Goal: Check status: Check status

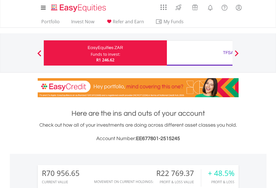
scroll to position [54, 88]
click at [91, 53] on div "Funds to invest:" at bounding box center [106, 54] width 30 height 6
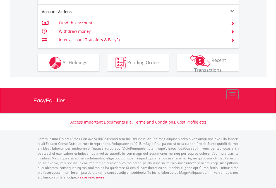
scroll to position [521, 0]
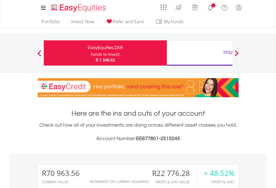
scroll to position [54, 88]
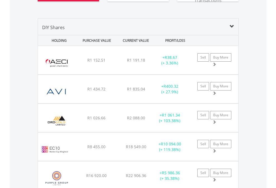
scroll to position [655, 0]
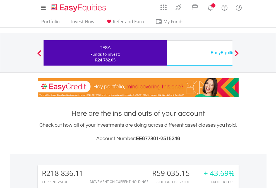
scroll to position [54, 88]
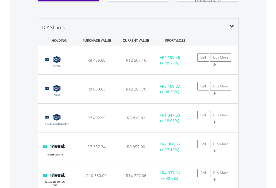
scroll to position [655, 0]
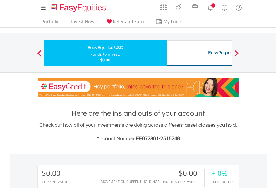
scroll to position [415, 0]
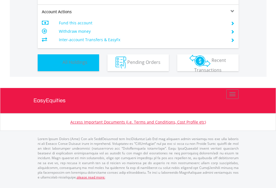
click at [63, 65] on span "All Holdings" at bounding box center [75, 62] width 25 height 6
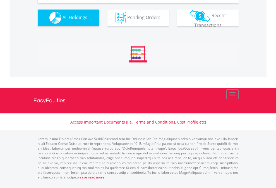
scroll to position [553, 0]
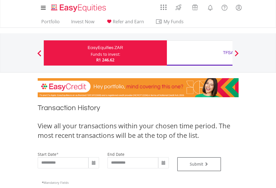
type input "**********"
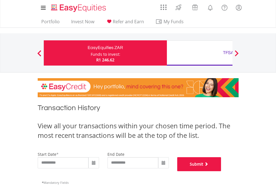
click at [222, 171] on button "Submit" at bounding box center [199, 164] width 44 height 14
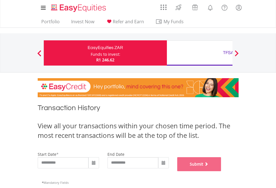
scroll to position [227, 0]
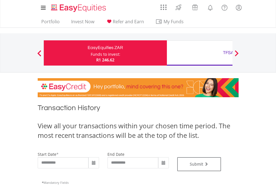
click at [200, 53] on div "TFSA" at bounding box center [228, 53] width 117 height 8
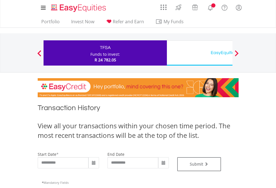
type input "**********"
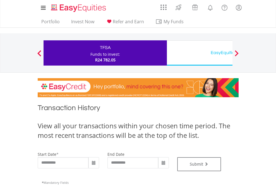
click at [200, 53] on div "EasyEquities USD" at bounding box center [228, 53] width 117 height 8
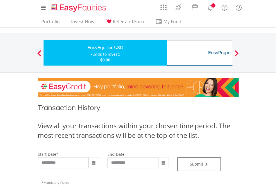
type input "**********"
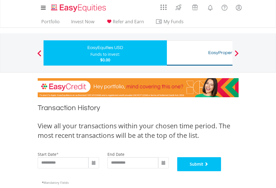
click at [222, 171] on button "Submit" at bounding box center [199, 164] width 44 height 14
